Goal: Transaction & Acquisition: Purchase product/service

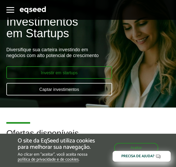
click at [57, 70] on link "Investir em startups" at bounding box center [59, 72] width 106 height 12
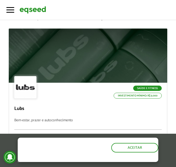
scroll to position [53, 0]
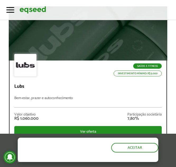
click at [37, 65] on div "Saúde e Fitness Investimento mínimo: R$ 5.000" at bounding box center [88, 65] width 148 height 23
